Goal: Transaction & Acquisition: Purchase product/service

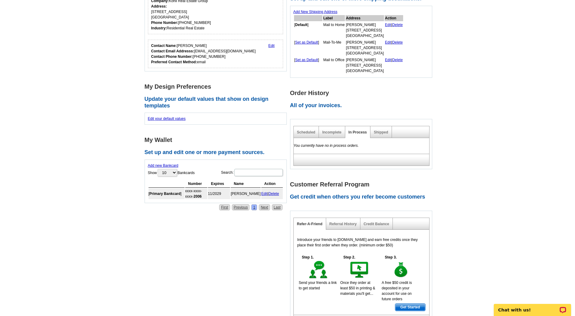
scroll to position [121, 0]
click at [379, 134] on link "Shipped" at bounding box center [380, 132] width 14 height 4
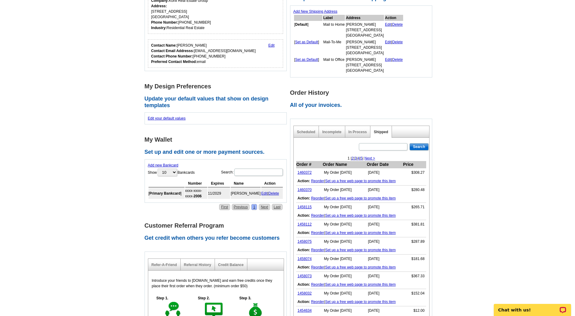
click at [317, 181] on link "Reorder" at bounding box center [317, 181] width 13 height 4
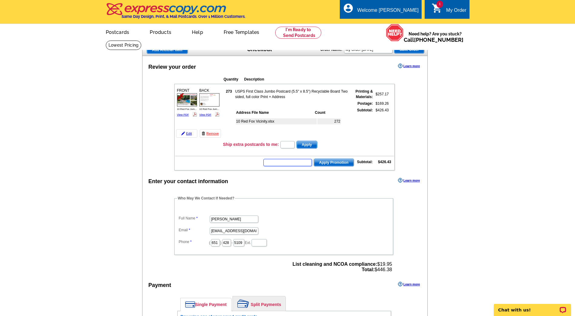
click at [276, 163] on input "text" at bounding box center [287, 162] width 48 height 7
click at [274, 163] on input "text" at bounding box center [287, 162] width 48 height 7
paste input "NM2350"
type input "NM2350"
click at [328, 164] on span "Apply Promotion" at bounding box center [334, 162] width 40 height 7
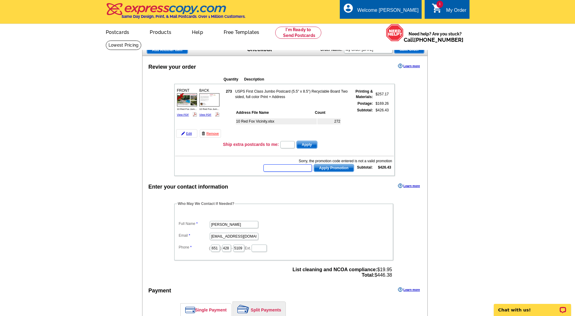
click at [280, 167] on input "text" at bounding box center [287, 167] width 48 height 7
paste input "NM2350"
click at [274, 168] on input "NM2350" at bounding box center [287, 167] width 48 height 7
type input "NM2550"
click at [332, 166] on span "Apply Promotion" at bounding box center [334, 167] width 40 height 7
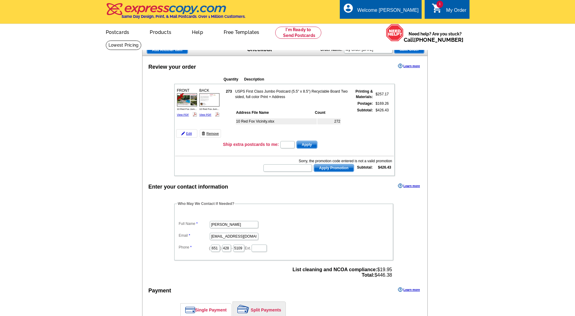
click at [209, 133] on link "Remove" at bounding box center [210, 133] width 21 height 8
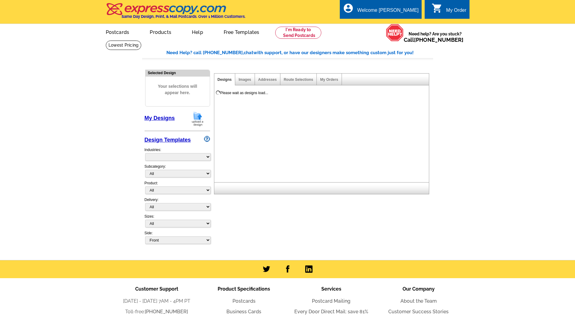
select select "785"
